Goal: Task Accomplishment & Management: Manage account settings

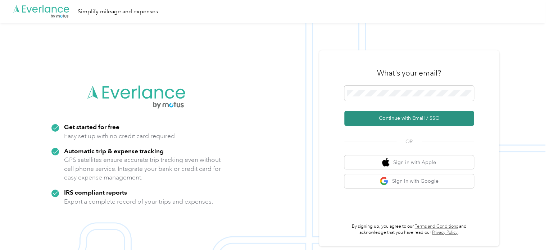
click at [464, 122] on button "Continue with Email / SSO" at bounding box center [410, 118] width 130 height 15
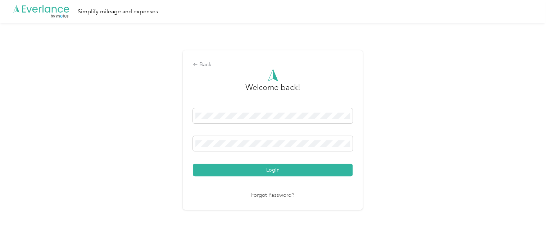
click at [249, 170] on button "Login" at bounding box center [273, 170] width 160 height 13
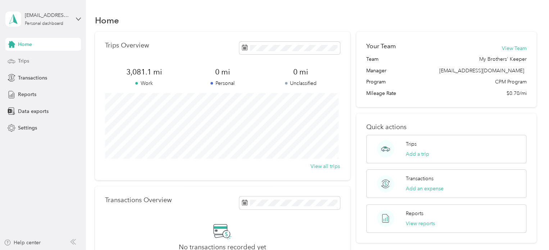
click at [25, 57] on div "Trips" at bounding box center [43, 61] width 76 height 13
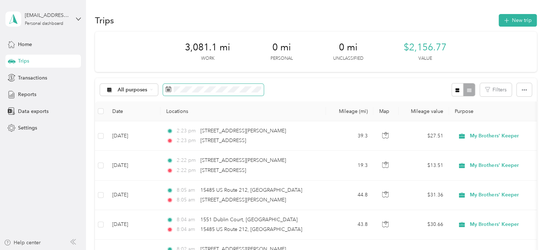
click at [182, 93] on span at bounding box center [213, 90] width 101 height 12
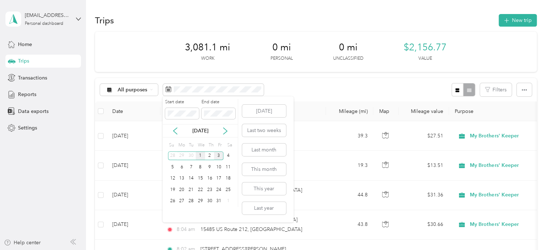
click at [200, 155] on div "1" at bounding box center [200, 156] width 9 height 9
click at [227, 155] on div "4" at bounding box center [228, 156] width 9 height 9
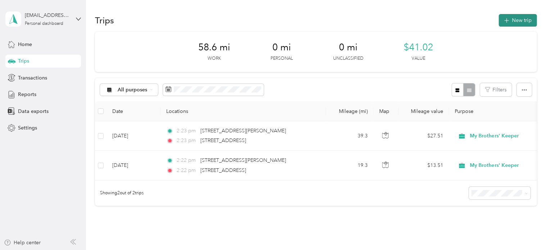
click at [508, 18] on button "New trip" at bounding box center [518, 20] width 38 height 13
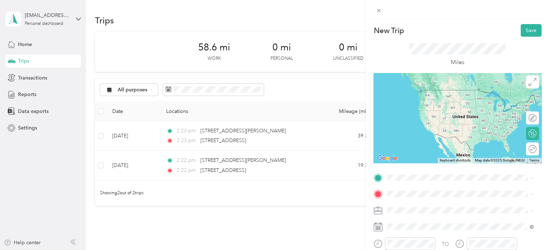
click at [415, 90] on span "[STREET_ADDRESS][PERSON_NAME][US_STATE]" at bounding box center [457, 87] width 112 height 6
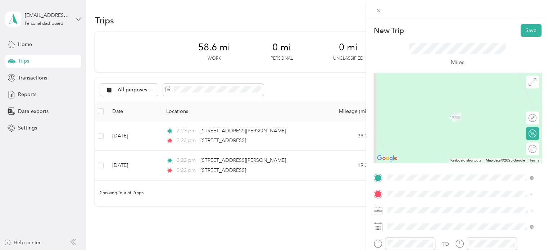
click at [421, 108] on span "[STREET_ADDRESS][US_STATE]" at bounding box center [437, 106] width 72 height 6
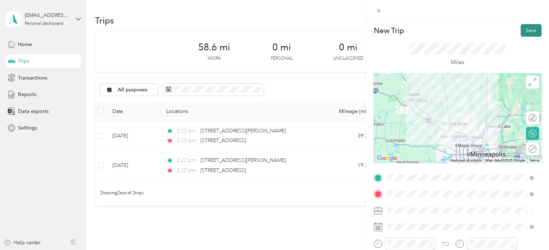
click at [527, 34] on button "Save" at bounding box center [531, 30] width 21 height 13
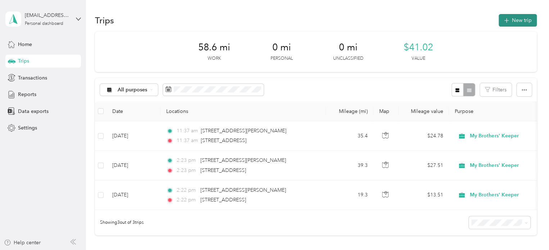
click at [520, 21] on button "New trip" at bounding box center [518, 20] width 38 height 13
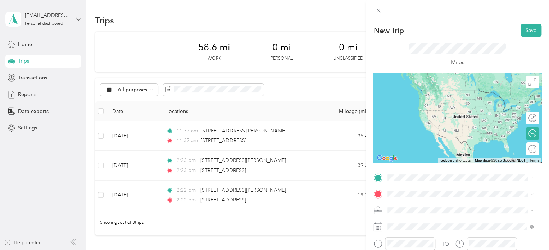
click at [429, 89] on span "[STREET_ADDRESS][US_STATE]" at bounding box center [437, 90] width 72 height 6
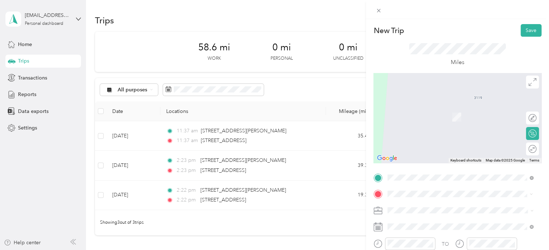
click at [435, 117] on span "[STREET_ADDRESS][US_STATE]" at bounding box center [437, 114] width 72 height 6
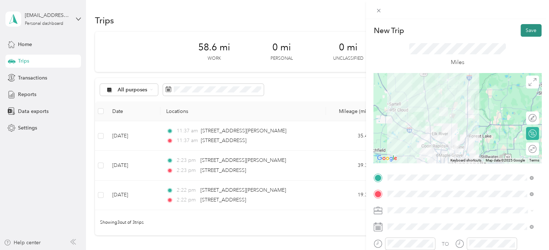
click at [529, 28] on button "Save" at bounding box center [531, 30] width 21 height 13
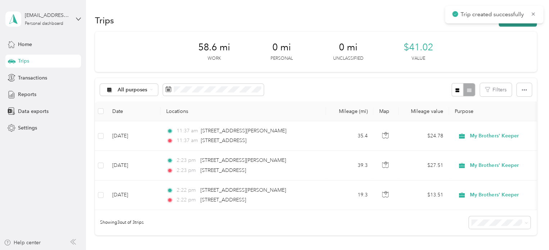
click at [525, 24] on button "New trip" at bounding box center [518, 20] width 38 height 13
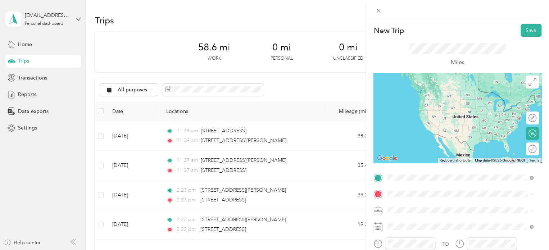
click at [416, 101] on span "[STREET_ADDRESS][US_STATE]" at bounding box center [437, 97] width 72 height 6
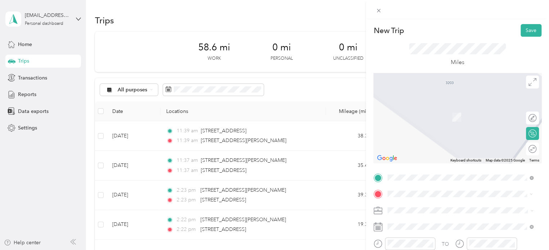
click at [419, 108] on span "[STREET_ADDRESS][PERSON_NAME][US_STATE]" at bounding box center [457, 106] width 112 height 6
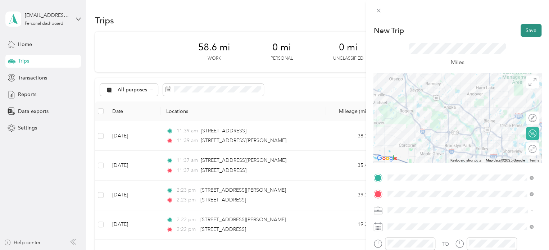
click at [527, 28] on button "Save" at bounding box center [531, 30] width 21 height 13
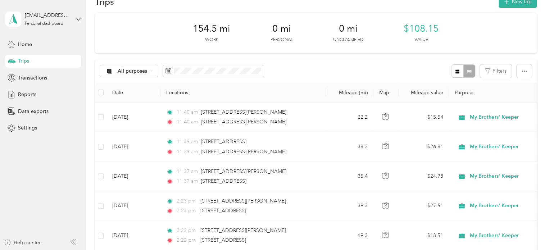
scroll to position [36, 0]
